Goal: Check status: Check status

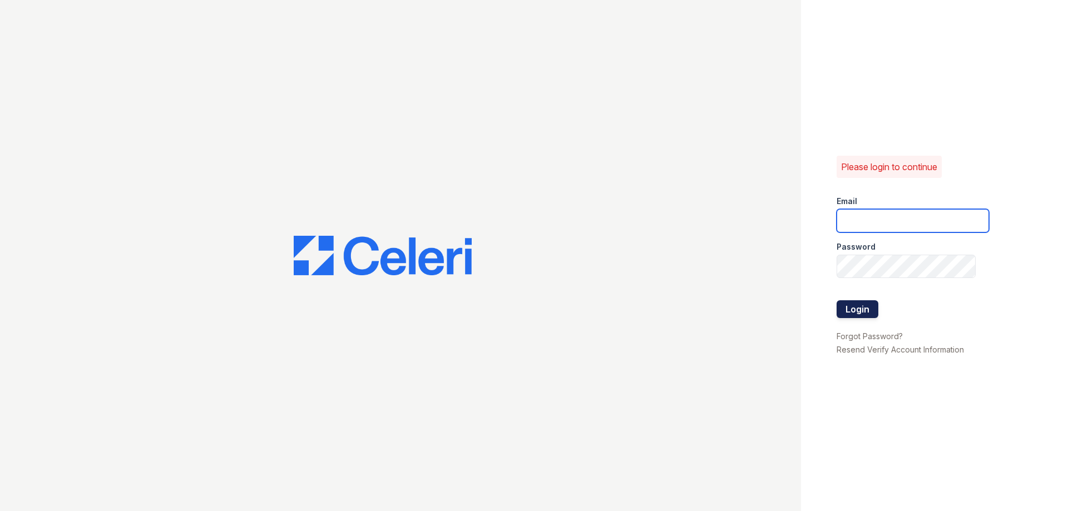
type input "ebrown@trinity-pm.com"
click at [866, 305] on button "Login" at bounding box center [858, 309] width 42 height 18
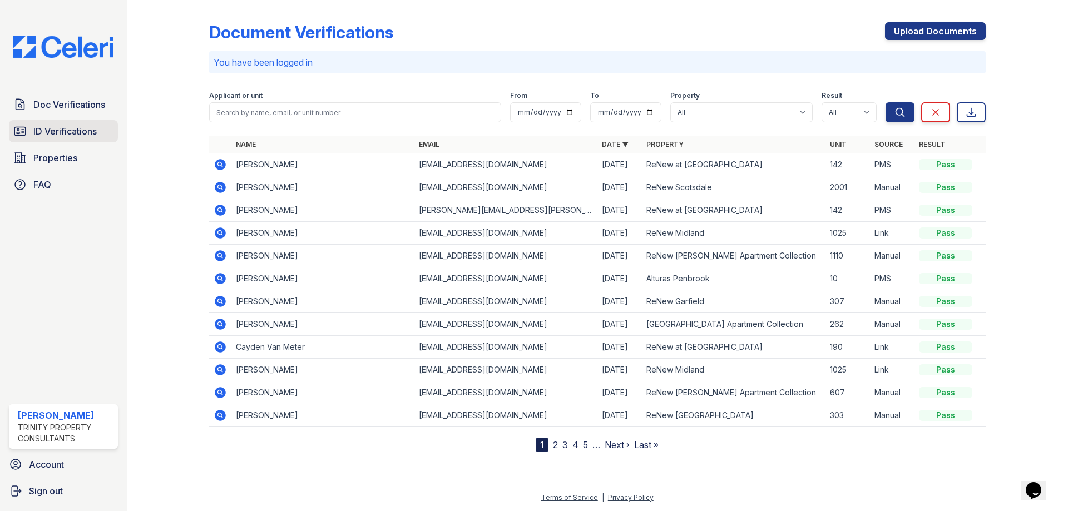
click at [34, 133] on span "ID Verifications" at bounding box center [64, 131] width 63 height 13
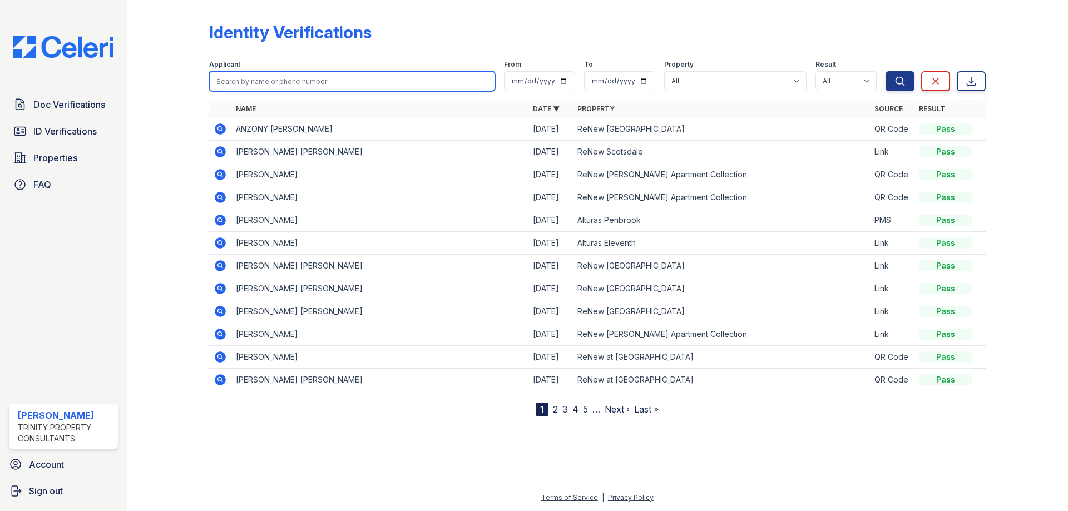
click at [286, 81] on input "search" at bounding box center [352, 81] width 286 height 20
type input "favela"
click at [886, 71] on button "Search" at bounding box center [900, 81] width 29 height 20
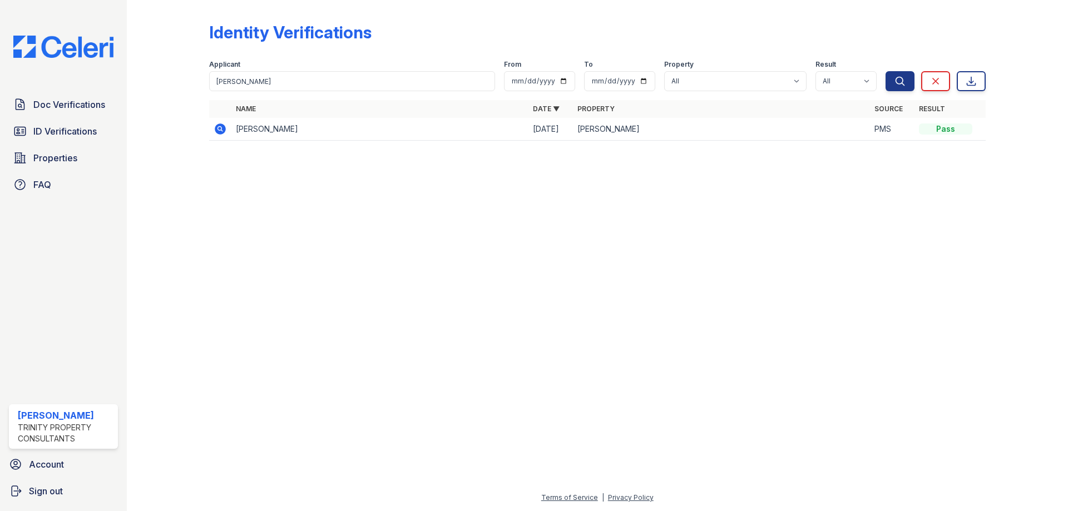
click at [219, 131] on icon at bounding box center [220, 128] width 11 height 11
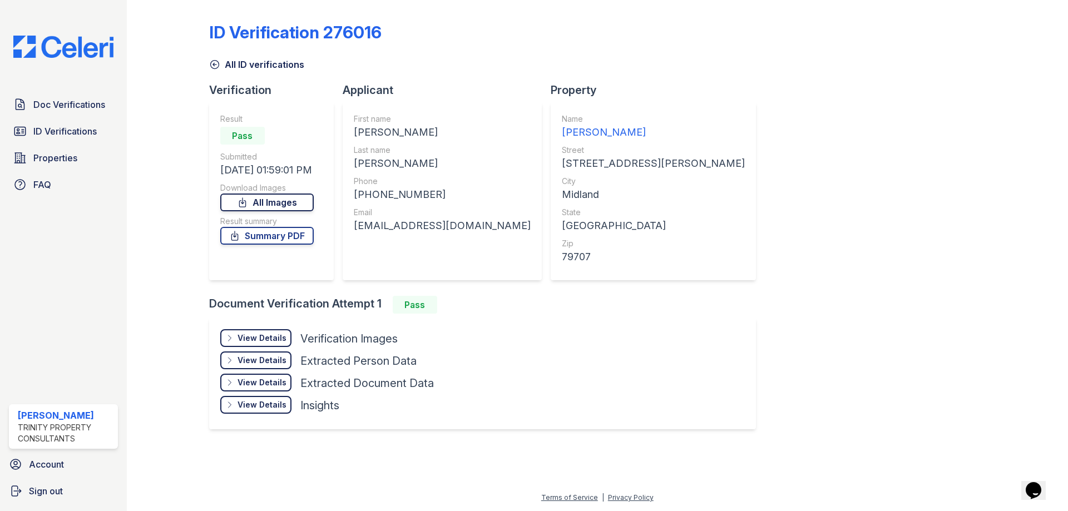
click at [262, 201] on link "All Images" at bounding box center [266, 203] width 93 height 18
